Goal: Navigation & Orientation: Find specific page/section

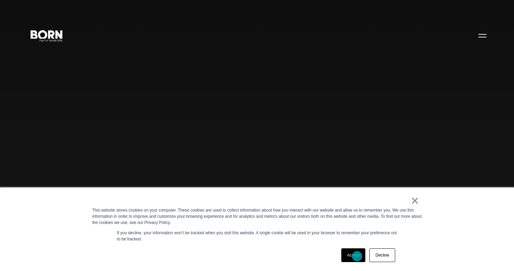
click at [357, 256] on link "Accept" at bounding box center [353, 255] width 24 height 14
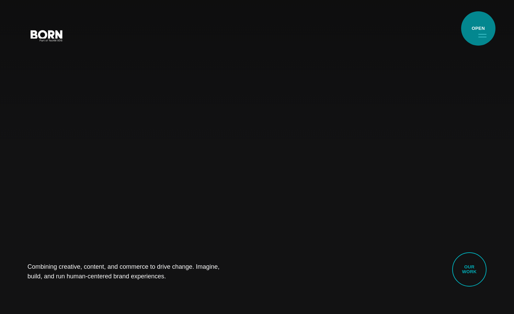
click at [478, 28] on button "Primary Menu" at bounding box center [482, 35] width 16 height 14
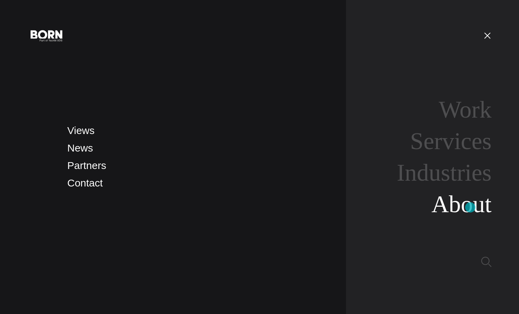
click at [470, 208] on link "About" at bounding box center [461, 204] width 60 height 26
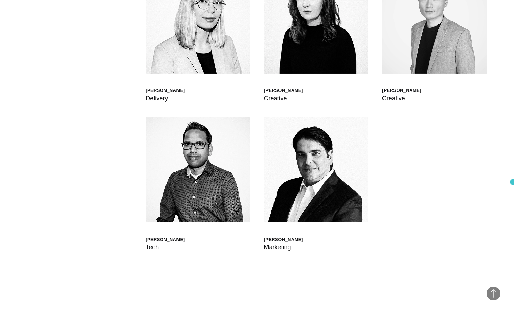
scroll to position [2054, 0]
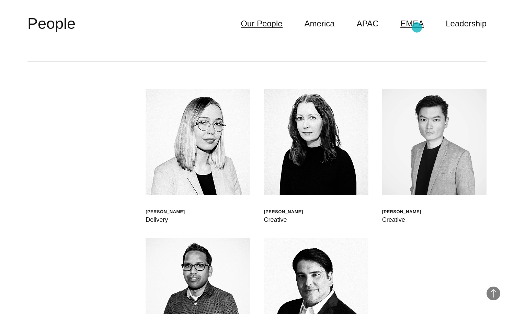
click at [419, 27] on link "EMEA" at bounding box center [411, 23] width 23 height 13
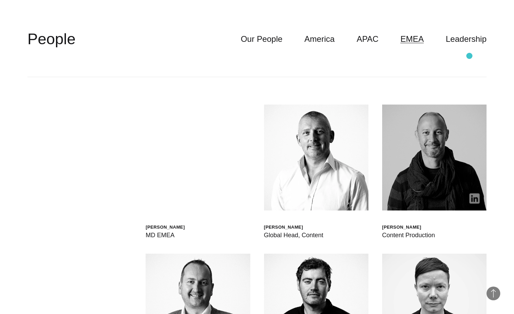
scroll to position [1986, 0]
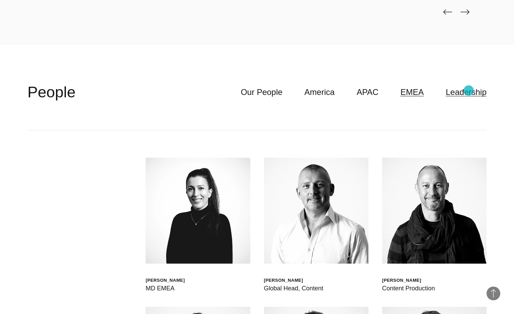
click at [468, 91] on link "Leadership" at bounding box center [465, 92] width 41 height 13
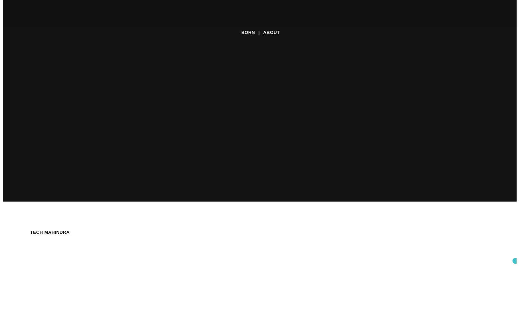
scroll to position [0, 0]
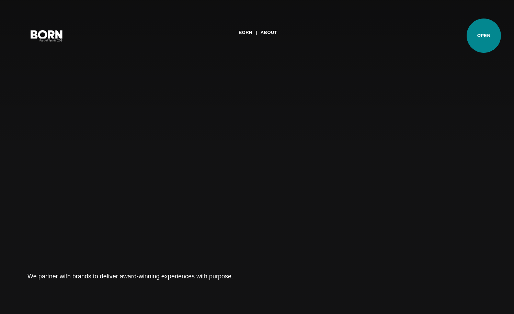
click at [484, 37] on button "Primary Menu" at bounding box center [482, 35] width 16 height 14
